Goal: Task Accomplishment & Management: Use online tool/utility

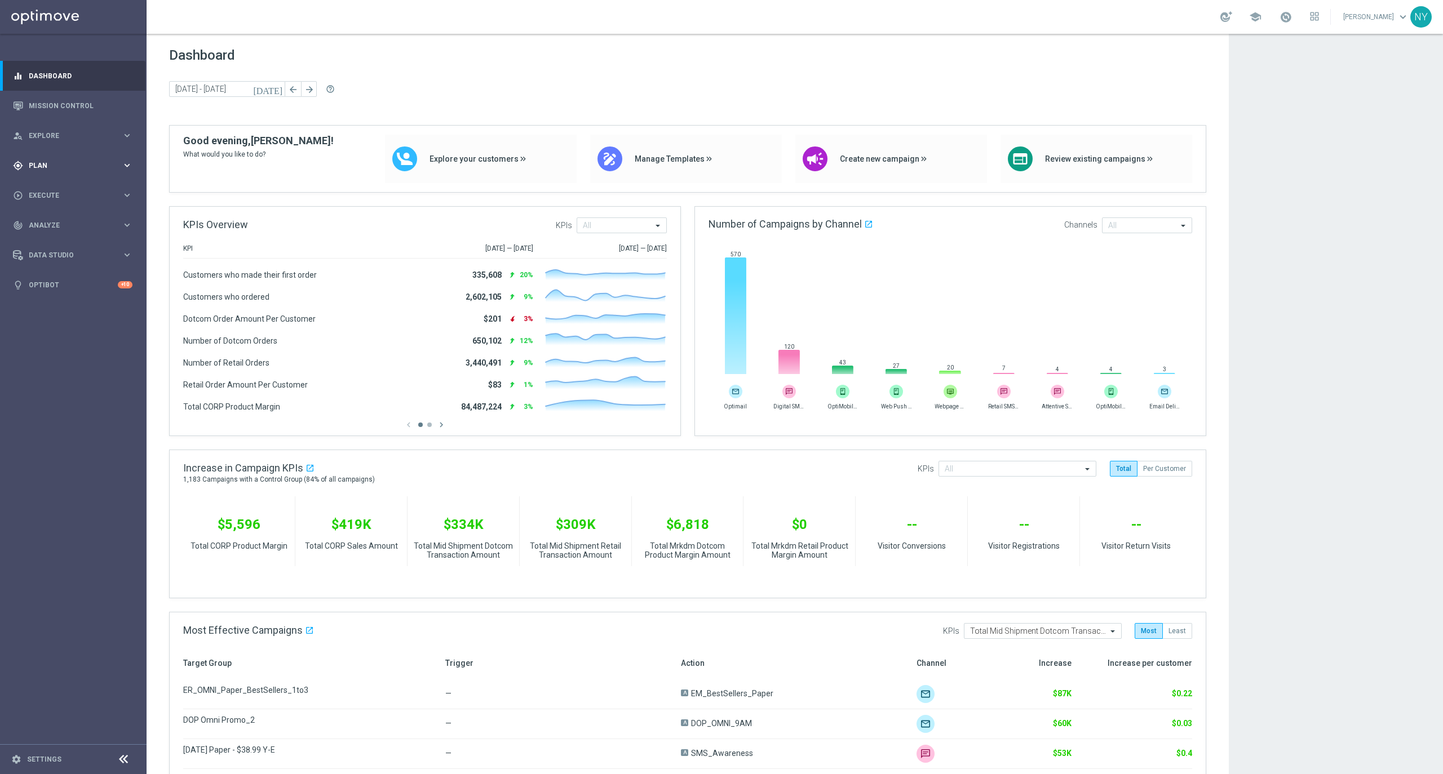
click at [39, 163] on span "Plan" at bounding box center [75, 165] width 93 height 7
click at [43, 219] on span "Templates" at bounding box center [70, 222] width 81 height 7
click at [52, 240] on link "Optimail" at bounding box center [76, 239] width 82 height 9
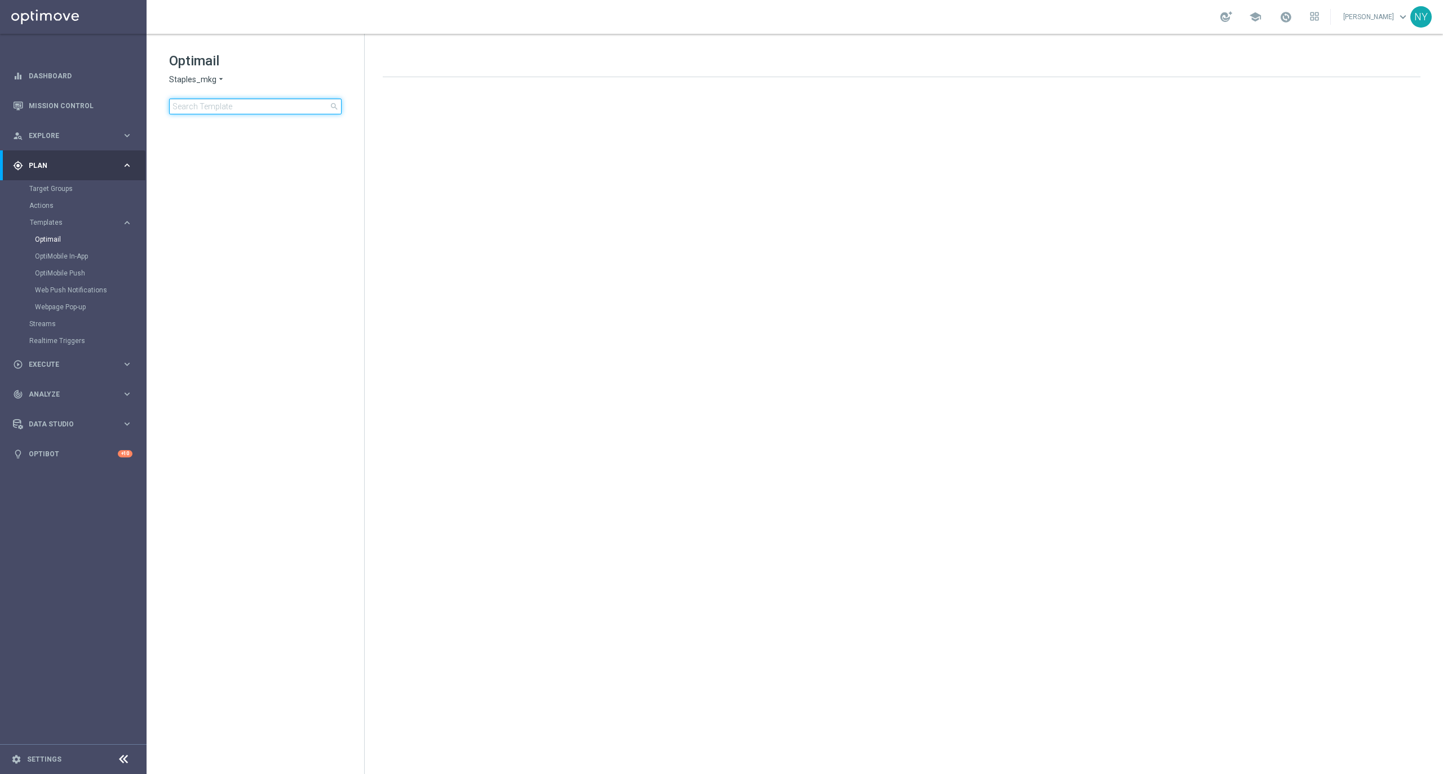
click at [224, 102] on input at bounding box center [255, 107] width 172 height 16
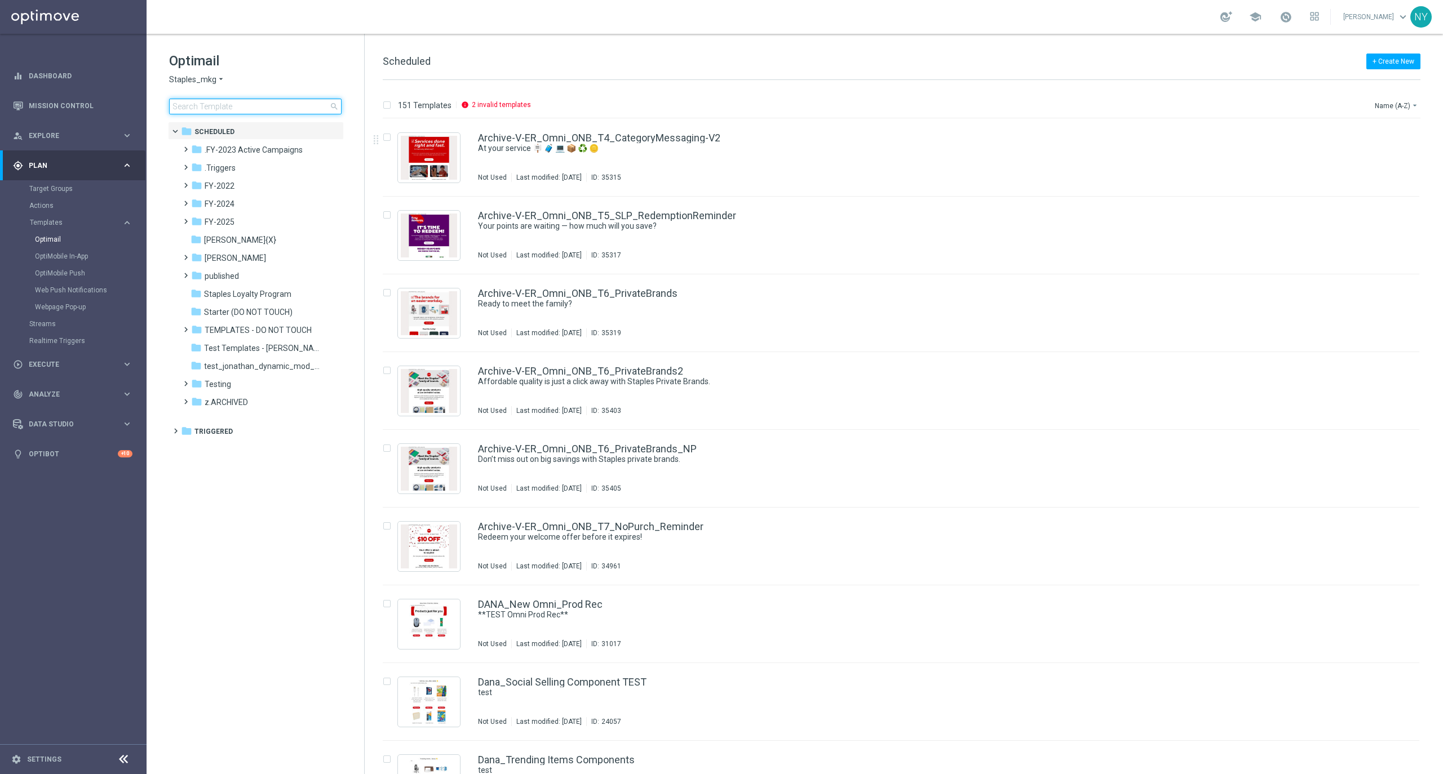
click at [229, 108] on input at bounding box center [255, 107] width 172 height 16
type input "V-ER_DC_CatPropensity_Paper_B"
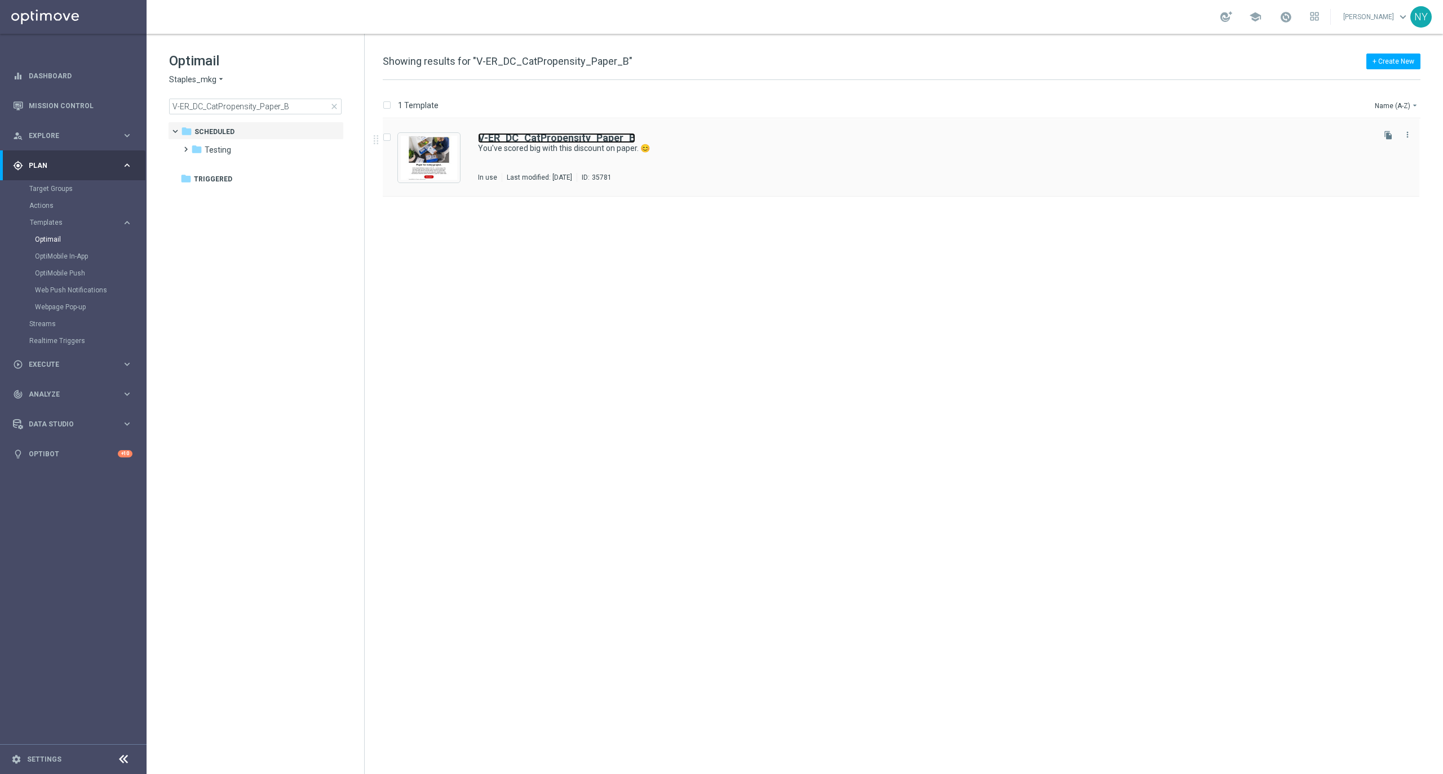
click at [569, 138] on b "V-ER_DC_CatPropensity_Paper_B" at bounding box center [556, 138] width 157 height 12
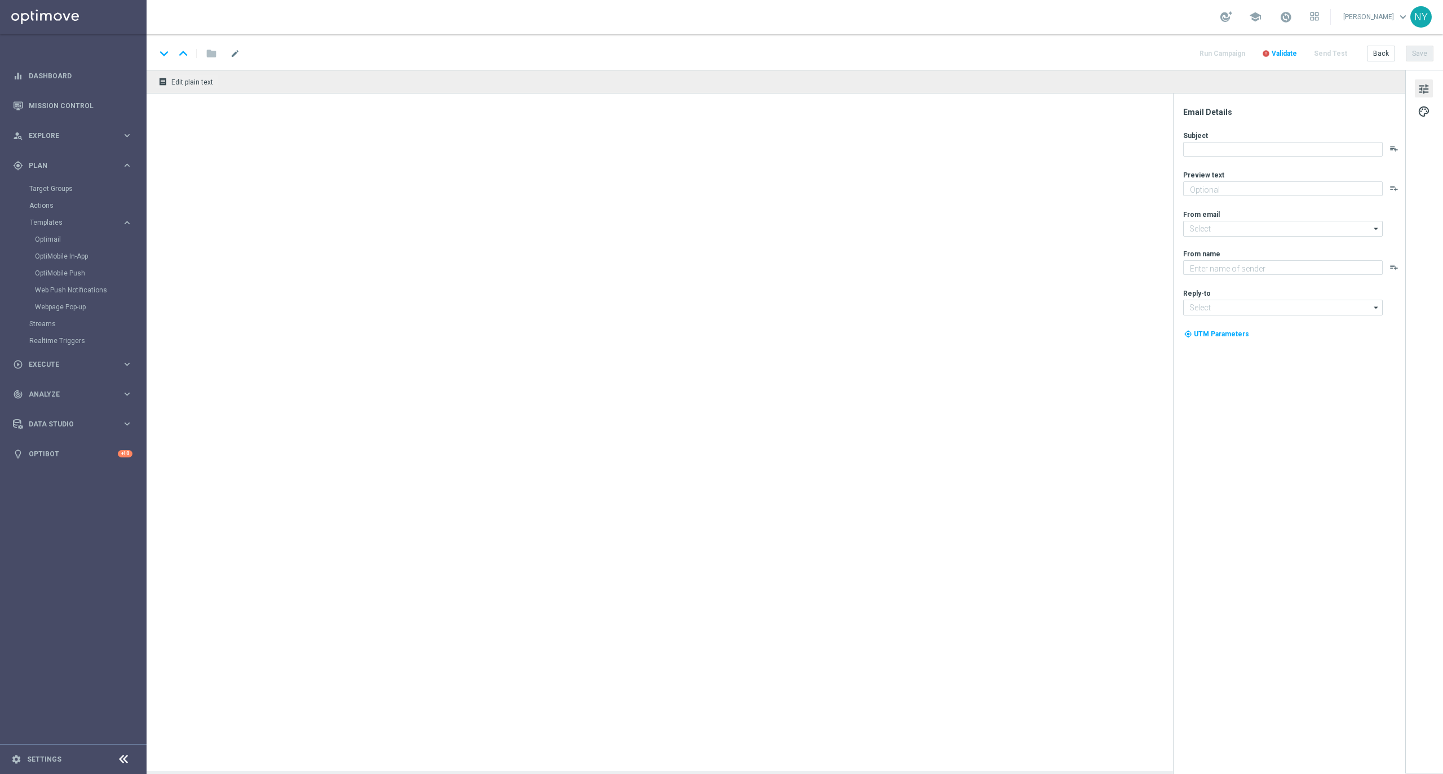
type textarea "We're offering you the essentials you need."
type input "[EMAIL_ADDRESS][DOMAIN_NAME]"
type textarea "Staples"
type input "[EMAIL_ADDRESS][DOMAIN_NAME]"
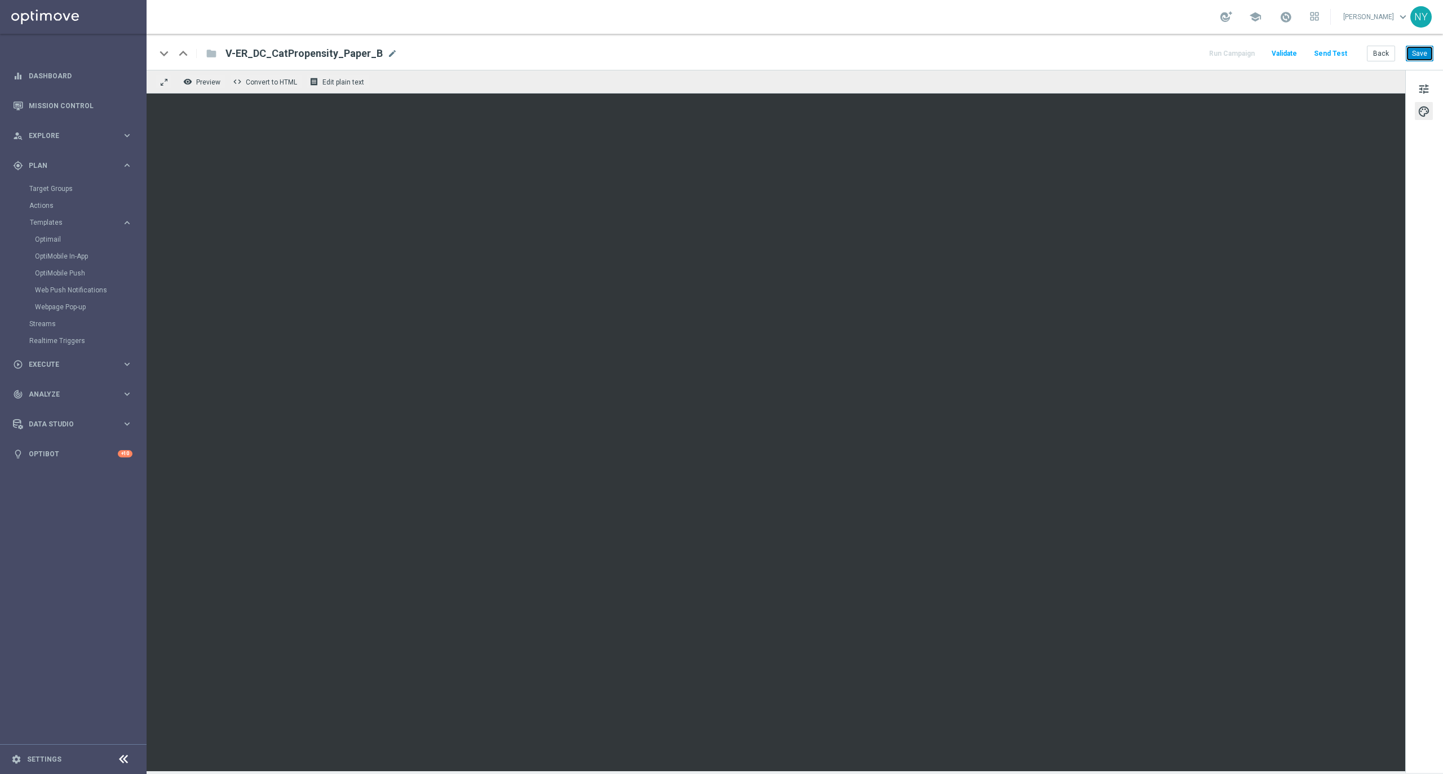
click at [1418, 52] on button "Save" at bounding box center [1419, 54] width 28 height 16
click at [1337, 52] on button "Send Test" at bounding box center [1330, 53] width 37 height 15
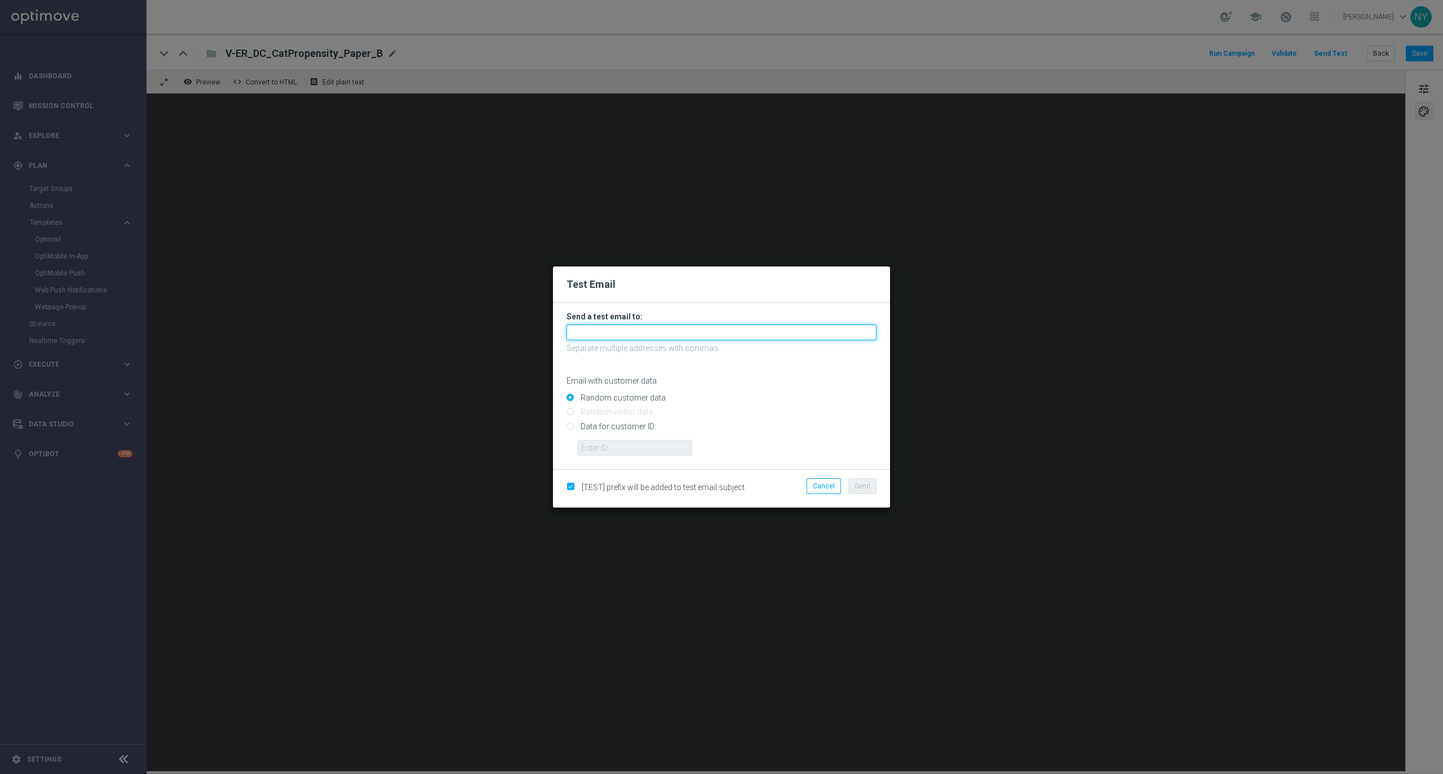
click at [588, 334] on input "text" at bounding box center [721, 333] width 310 height 16
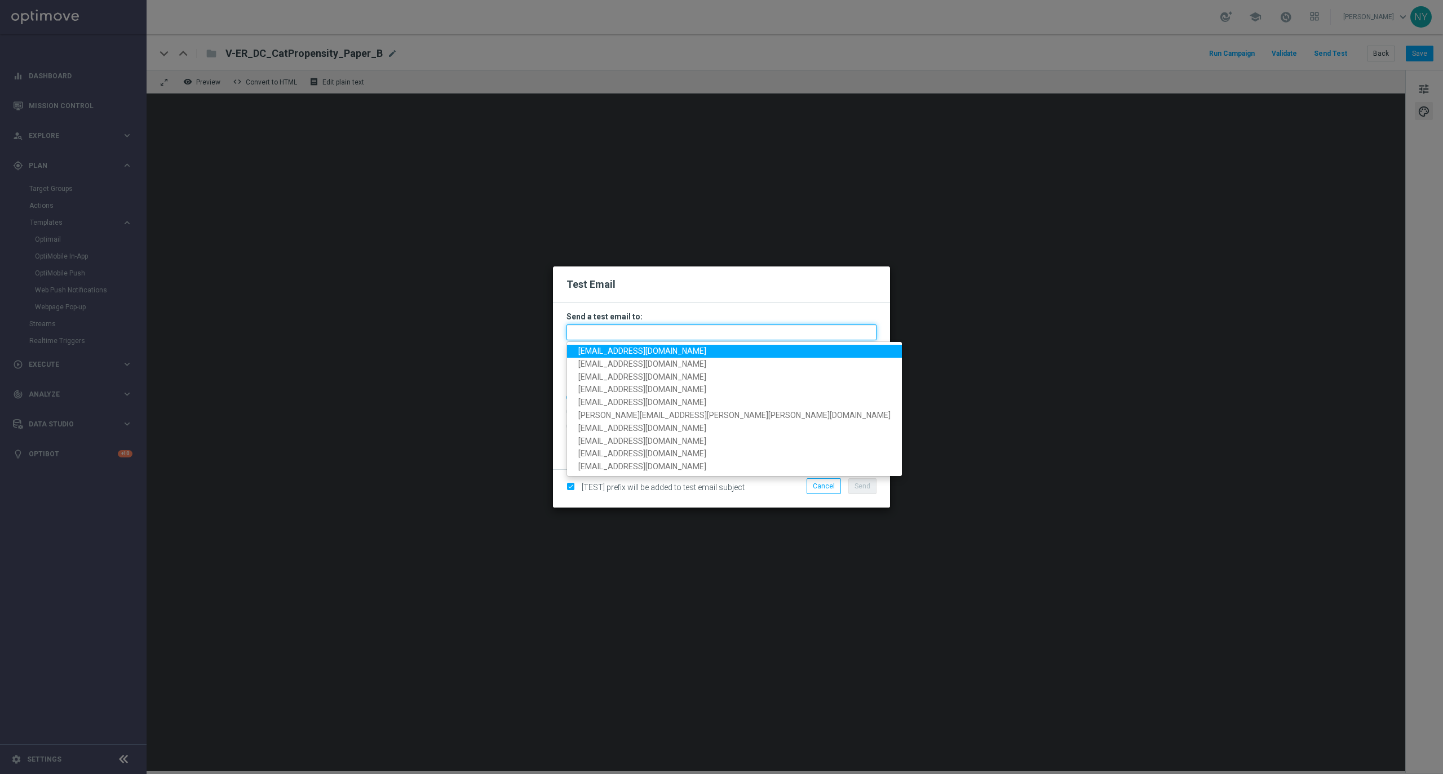
paste input "[EMAIL_ADDRESS][DOMAIN_NAME]"
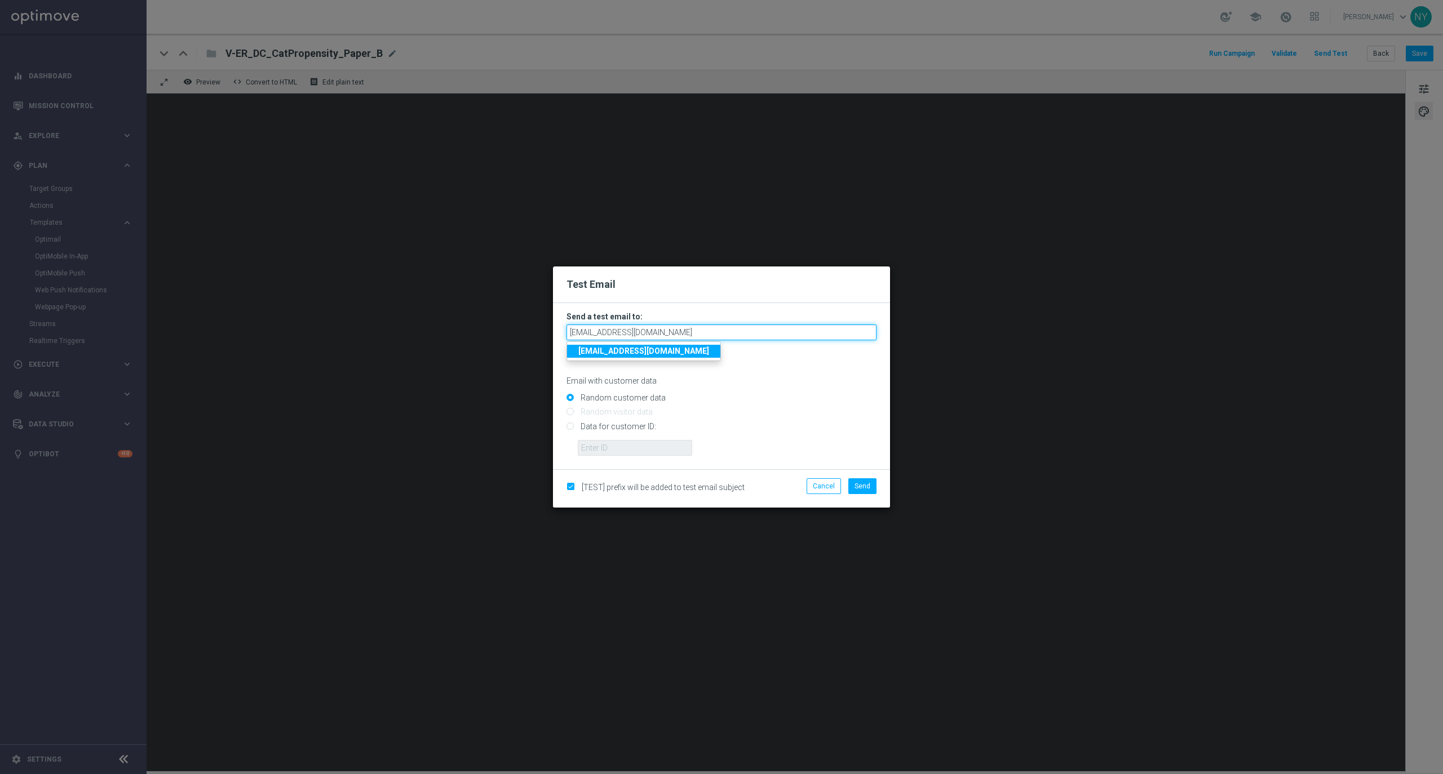
type input "[EMAIL_ADDRESS][DOMAIN_NAME]"
click at [567, 426] on input "Data for customer ID:" at bounding box center [721, 431] width 310 height 16
radio input "true"
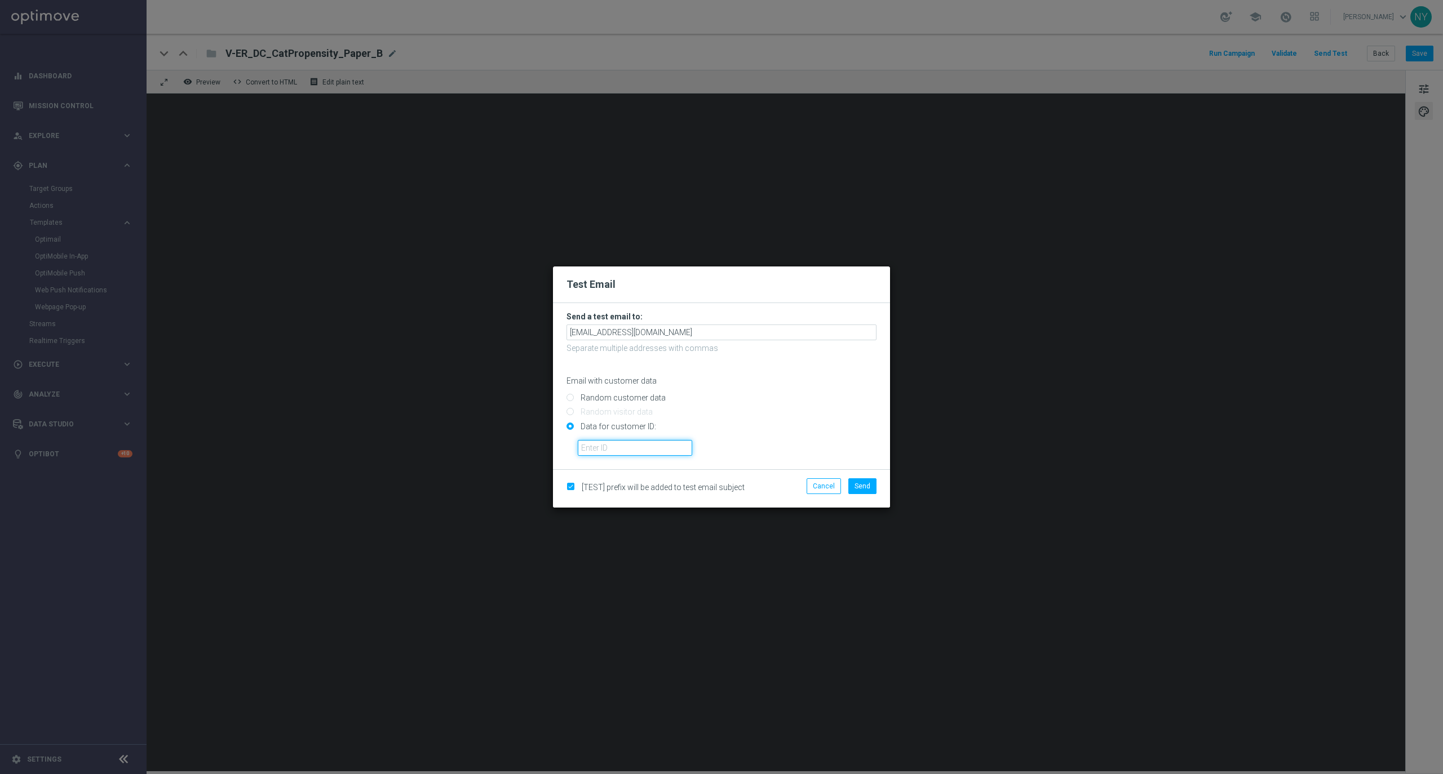
click at [620, 446] on input "text" at bounding box center [635, 448] width 114 height 16
paste input "10000020539"
type input "10000020539"
click at [868, 485] on span "Send" at bounding box center [862, 486] width 16 height 8
